Goal: Find specific page/section: Find specific page/section

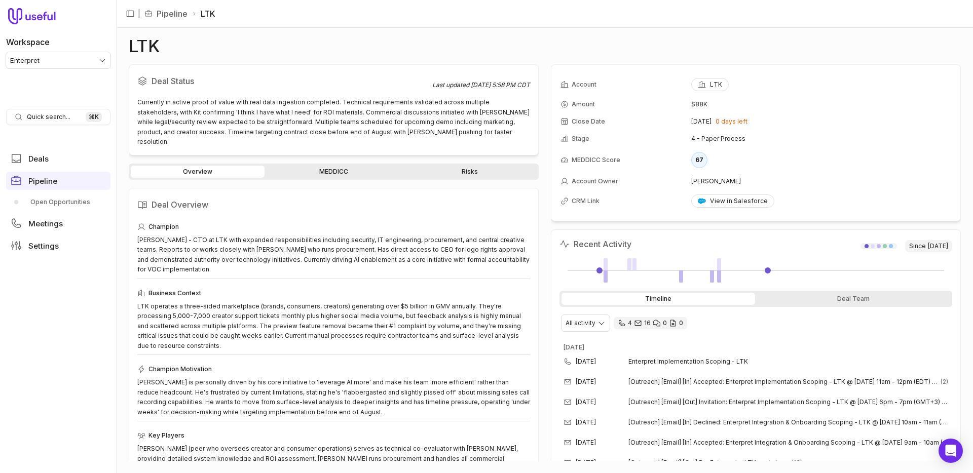
click at [336, 166] on link "MEDDICC" at bounding box center [334, 172] width 134 height 12
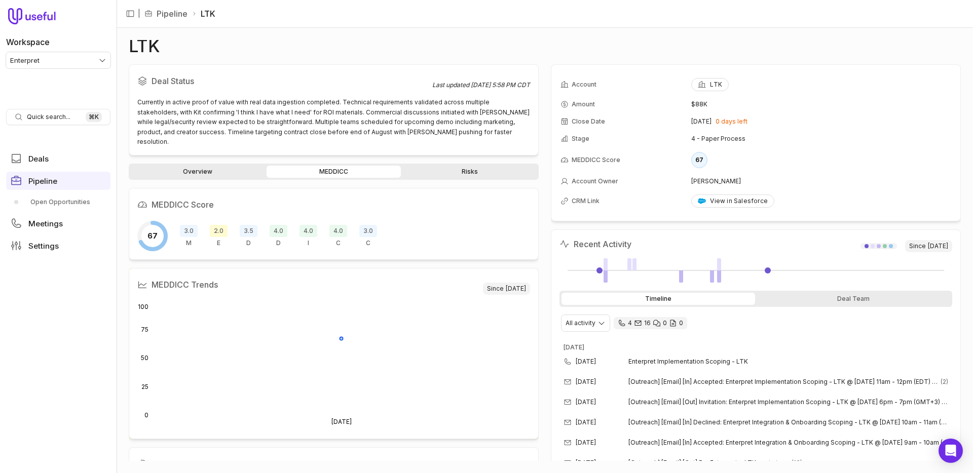
click at [731, 24] on nav "| Pipeline LTK" at bounding box center [545, 14] width 857 height 28
